Goal: Find specific page/section: Find specific page/section

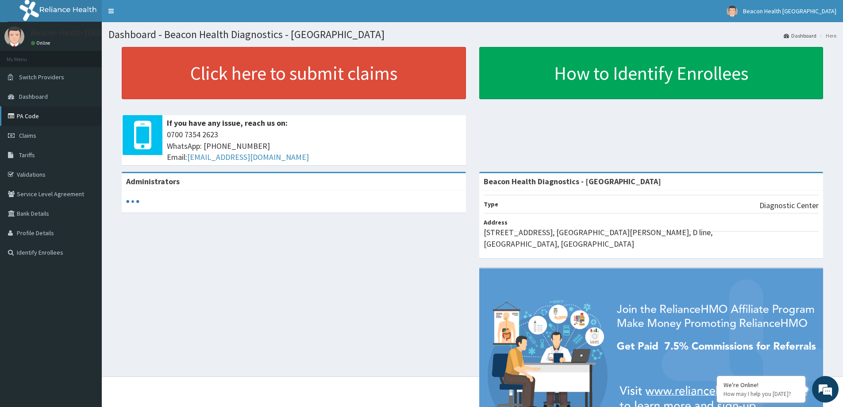
click at [30, 115] on link "PA Code" at bounding box center [51, 115] width 102 height 19
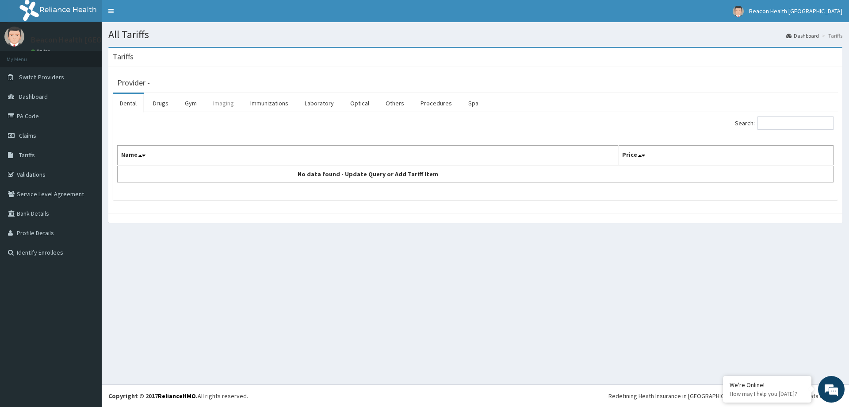
click at [222, 105] on link "Imaging" at bounding box center [223, 103] width 35 height 19
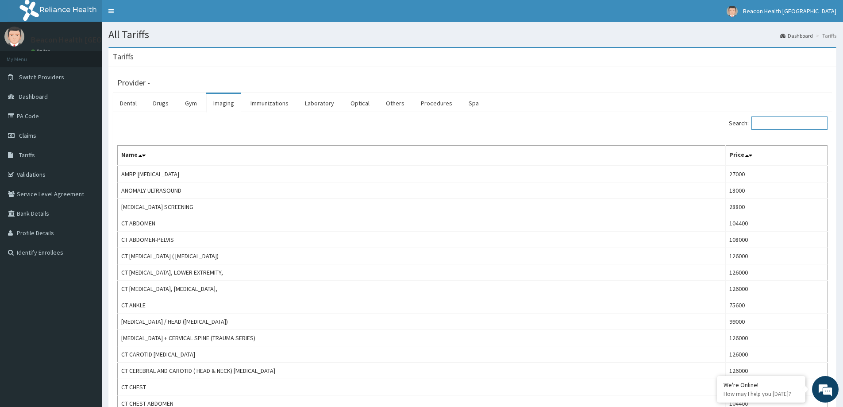
click at [767, 122] on input "Search:" at bounding box center [789, 122] width 76 height 13
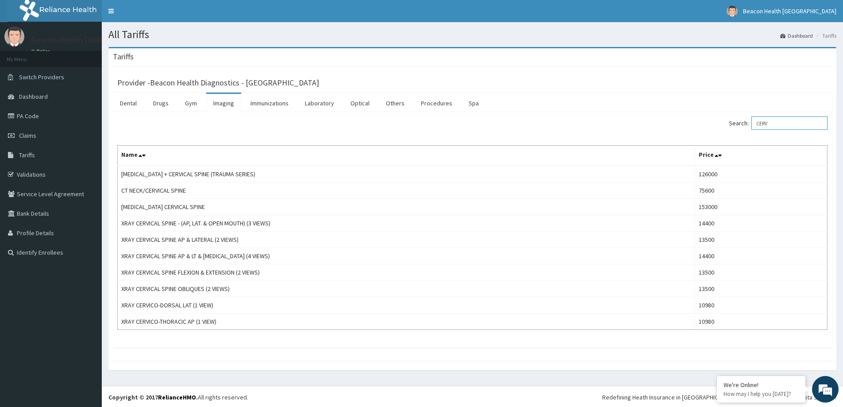
type input "CERV"
